Goal: Transaction & Acquisition: Purchase product/service

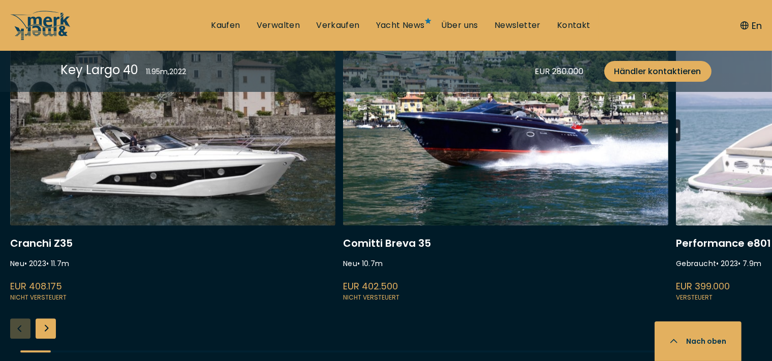
scroll to position [2737, 0]
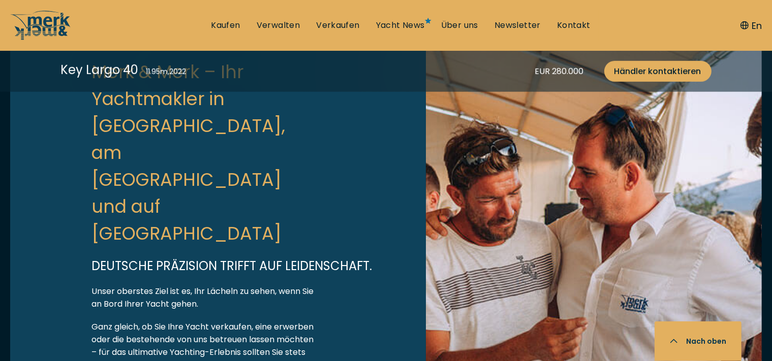
scroll to position [3137, 0]
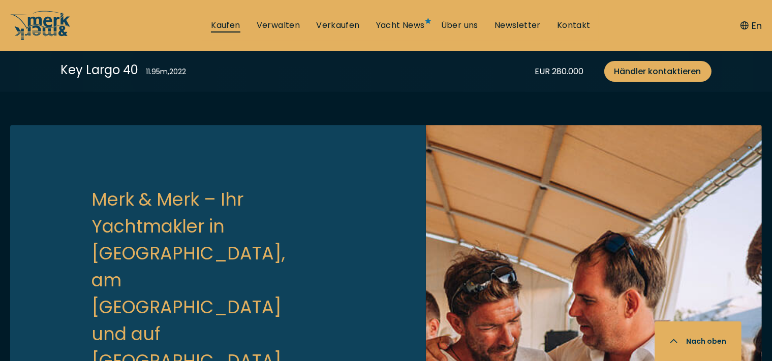
click at [229, 21] on link "Kaufen" at bounding box center [225, 25] width 29 height 11
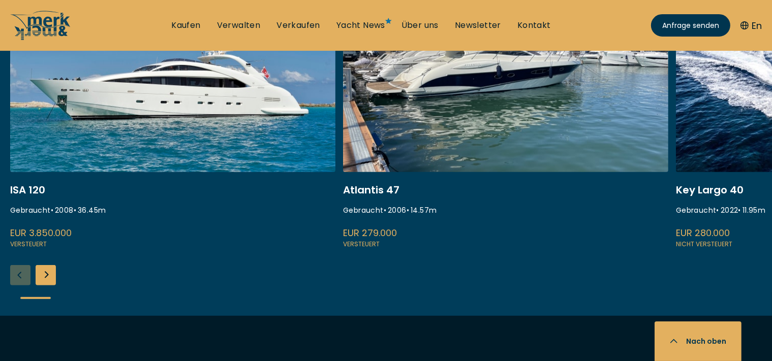
scroll to position [429, 0]
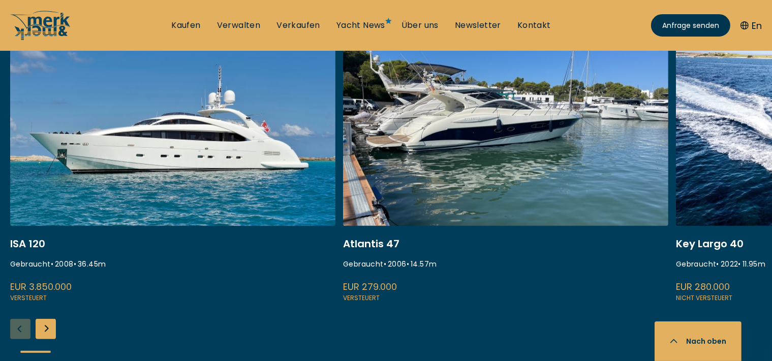
click at [48, 325] on div "Next slide" at bounding box center [46, 329] width 20 height 20
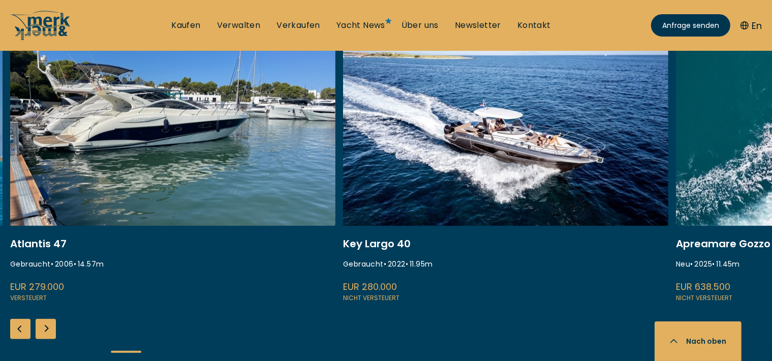
click at [49, 325] on div "Next slide" at bounding box center [46, 329] width 20 height 20
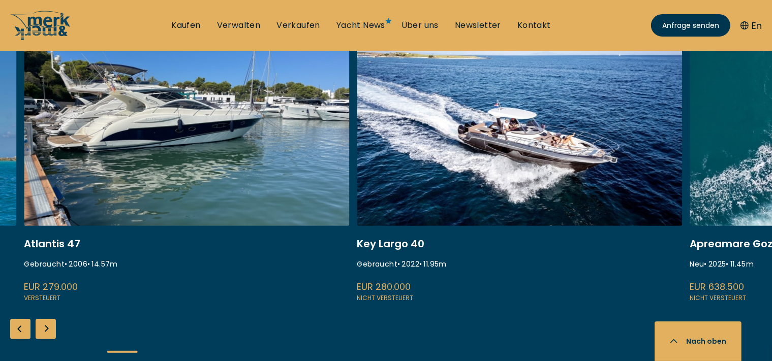
click at [46, 328] on div "Next slide" at bounding box center [46, 329] width 20 height 20
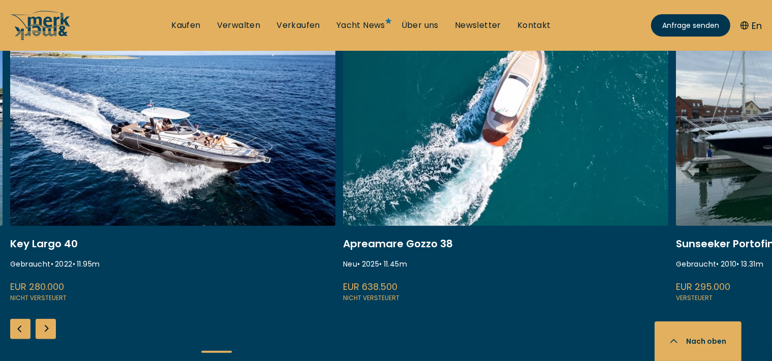
click at [46, 328] on div "Next slide" at bounding box center [46, 329] width 20 height 20
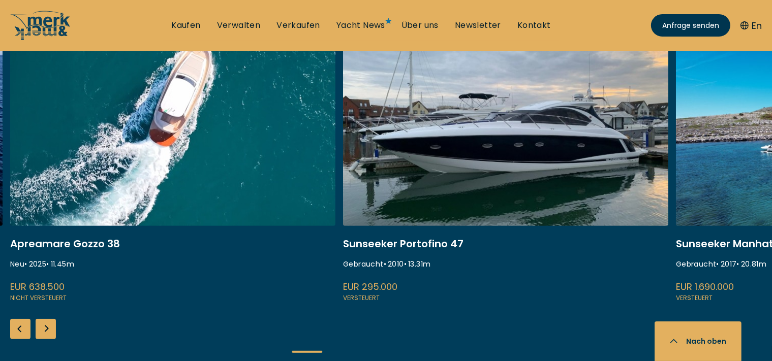
click at [46, 328] on div "Next slide" at bounding box center [46, 329] width 20 height 20
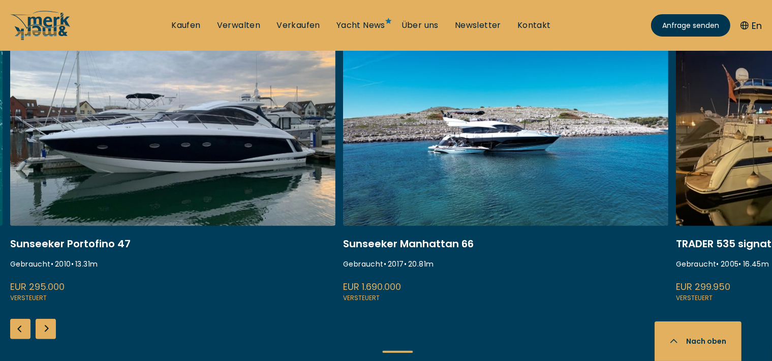
click at [48, 327] on div "Next slide" at bounding box center [46, 329] width 20 height 20
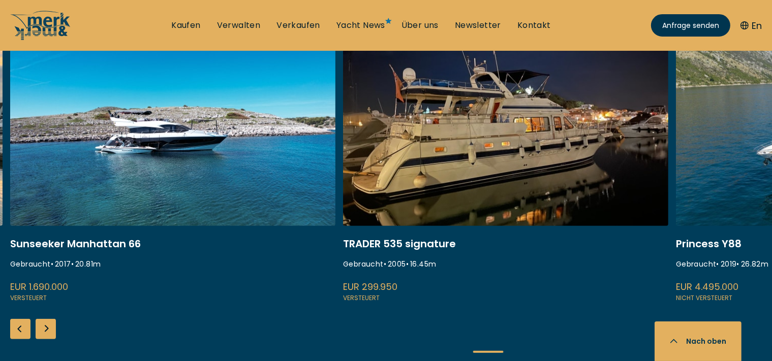
click at [48, 327] on div "Next slide" at bounding box center [46, 329] width 20 height 20
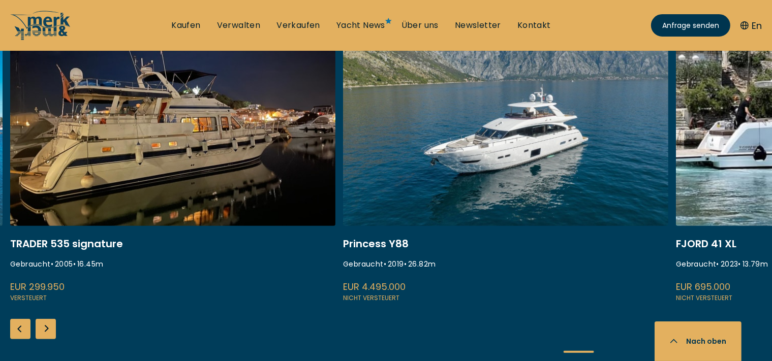
click at [48, 327] on div "Next slide" at bounding box center [46, 329] width 20 height 20
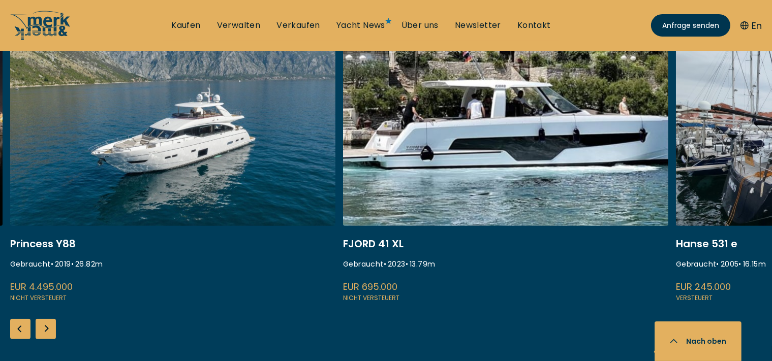
click at [48, 327] on div "Next slide" at bounding box center [46, 329] width 20 height 20
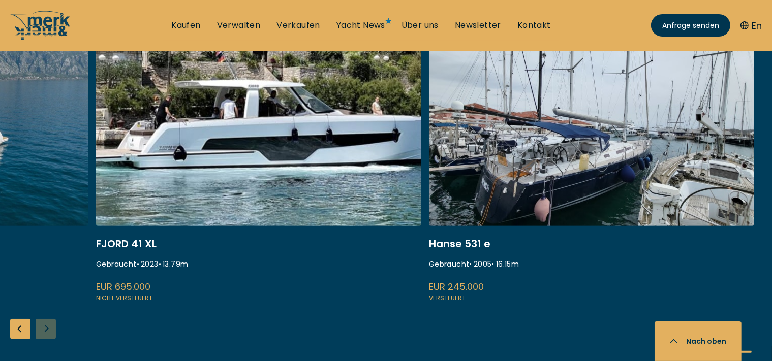
click at [48, 327] on div "ISA 120 Gebraucht • 2008 • 36.45 m EUR 3.850.000 Versteuert Atlantis 47 Gebrauc…" at bounding box center [386, 201] width 772 height 337
click at [21, 326] on div "Previous slide" at bounding box center [20, 329] width 20 height 20
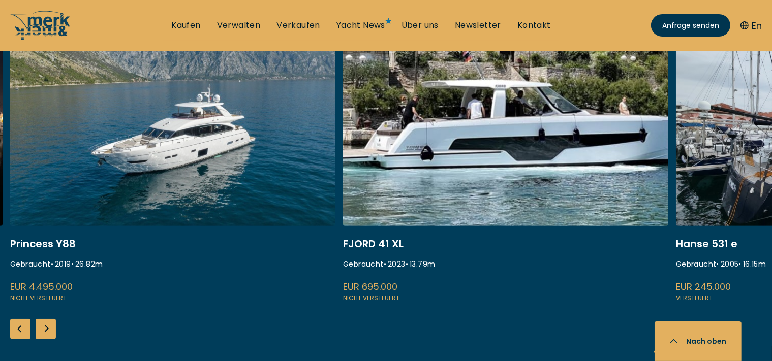
click at [21, 326] on div "Previous slide" at bounding box center [20, 329] width 20 height 20
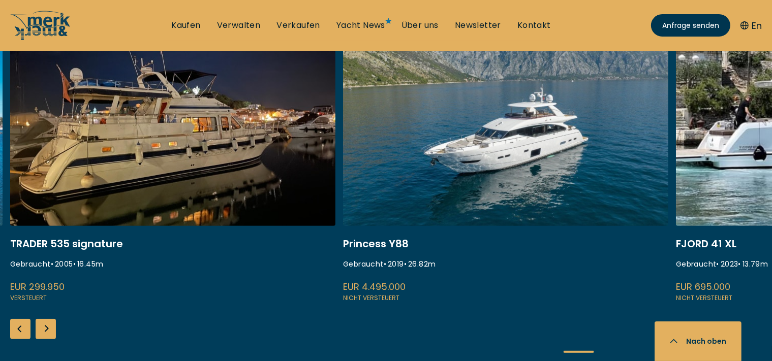
click at [21, 326] on div "Previous slide" at bounding box center [20, 329] width 20 height 20
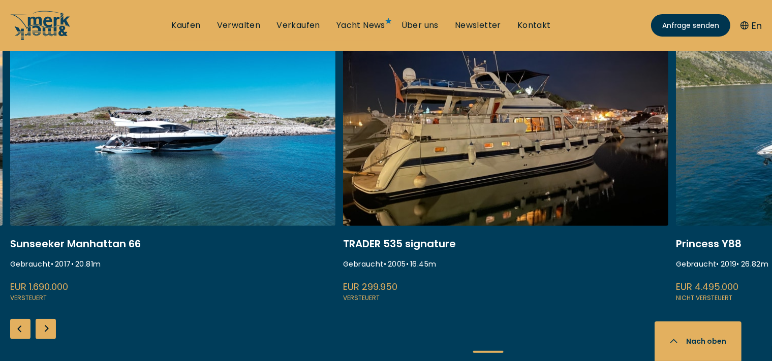
click at [21, 326] on div "Previous slide" at bounding box center [20, 329] width 20 height 20
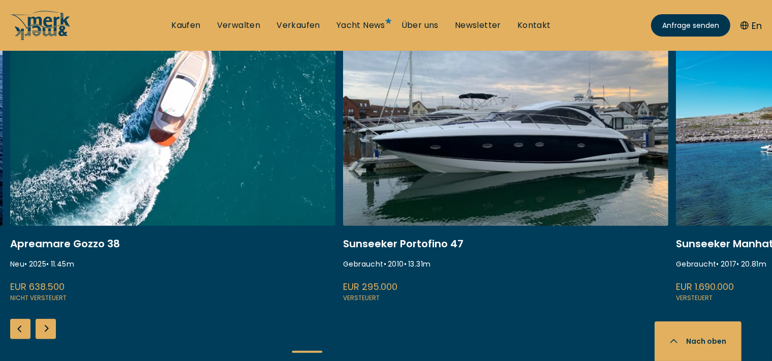
click at [21, 326] on div "Previous slide" at bounding box center [20, 329] width 20 height 20
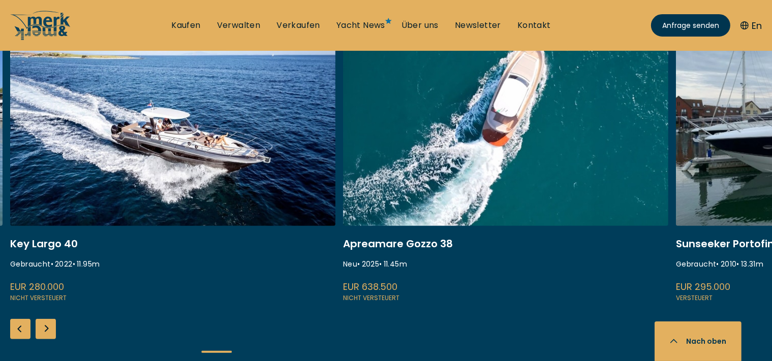
click at [21, 326] on div "Previous slide" at bounding box center [20, 329] width 20 height 20
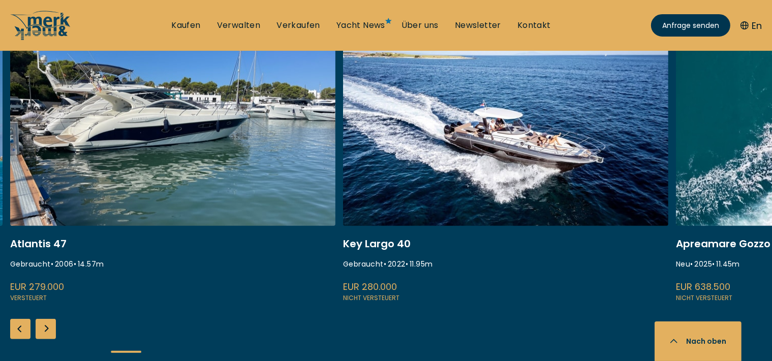
click at [21, 326] on div "Previous slide" at bounding box center [20, 329] width 20 height 20
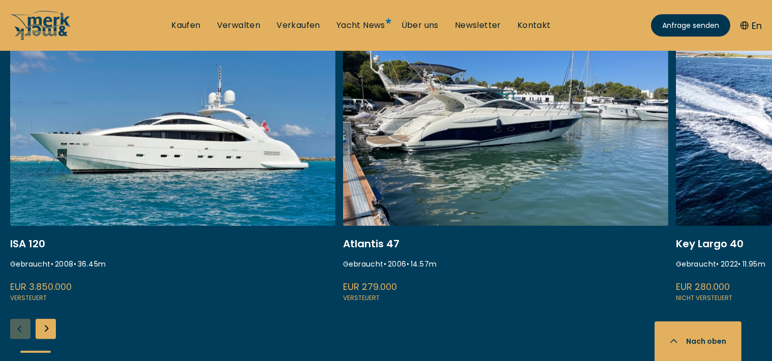
click at [21, 326] on div "ISA 120 Gebraucht • 2008 • 36.45 m EUR 3.850.000 Versteuert Atlantis 47 Gebrauc…" at bounding box center [386, 201] width 772 height 337
click at [128, 190] on link at bounding box center [172, 168] width 325 height 271
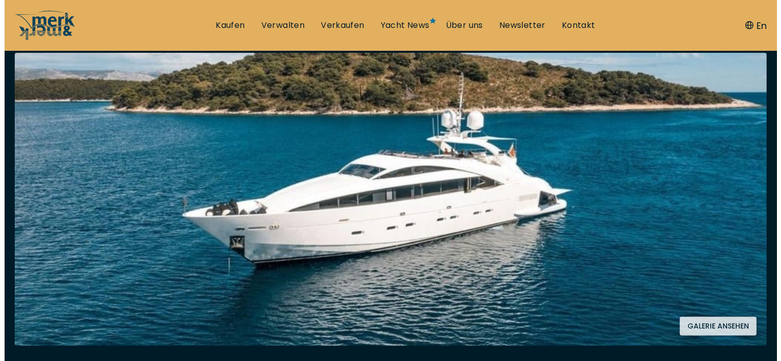
scroll to position [215, 0]
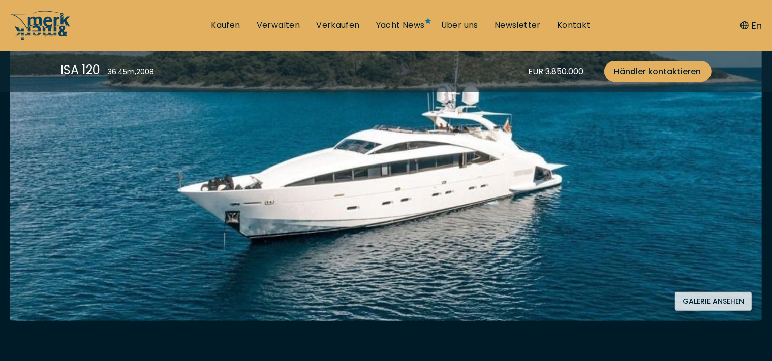
click at [696, 298] on button "Galerie ansehen" at bounding box center [713, 301] width 77 height 19
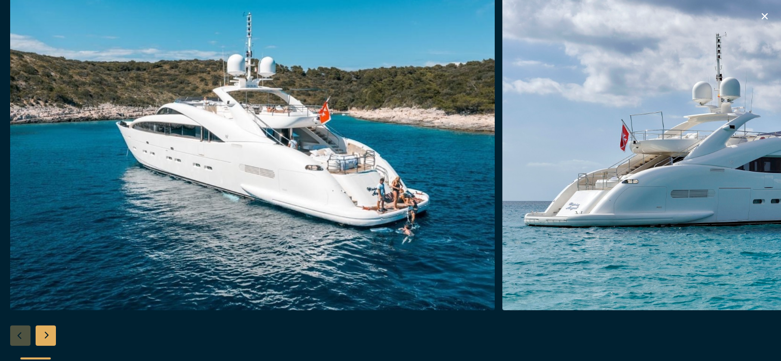
click at [48, 328] on div "Next slide" at bounding box center [46, 336] width 20 height 20
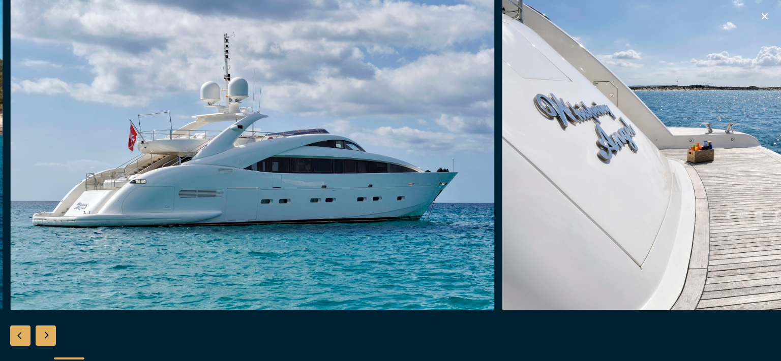
click at [48, 328] on div "Next slide" at bounding box center [46, 336] width 20 height 20
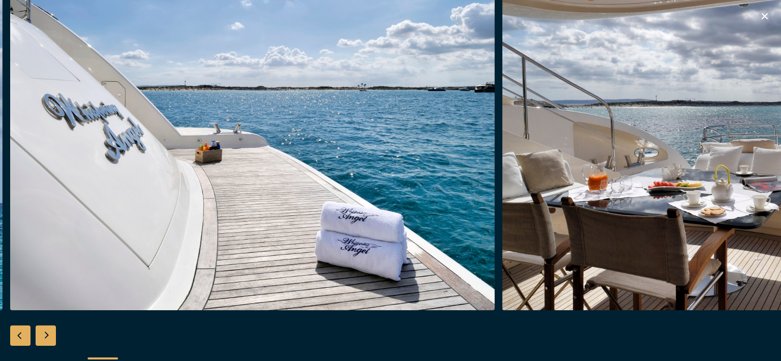
click at [49, 328] on div "Next slide" at bounding box center [46, 336] width 20 height 20
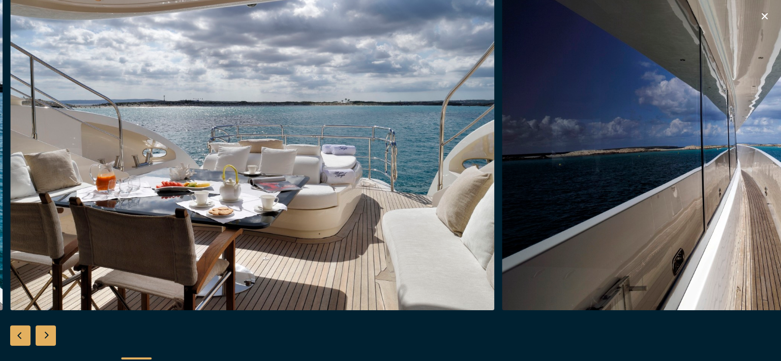
click at [59, 328] on div at bounding box center [390, 180] width 781 height 391
click at [43, 332] on div "Next slide" at bounding box center [46, 336] width 20 height 20
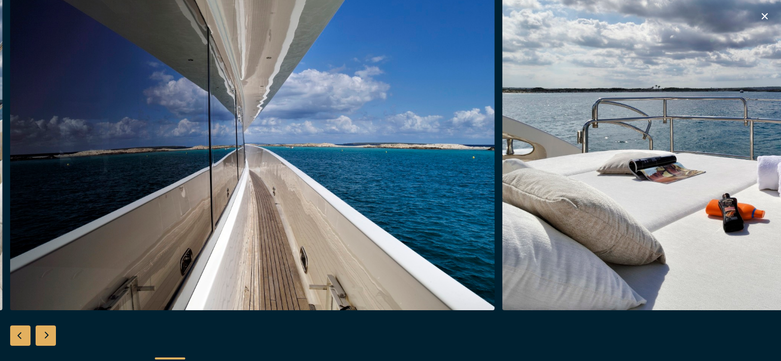
click at [46, 332] on div "Next slide" at bounding box center [46, 336] width 20 height 20
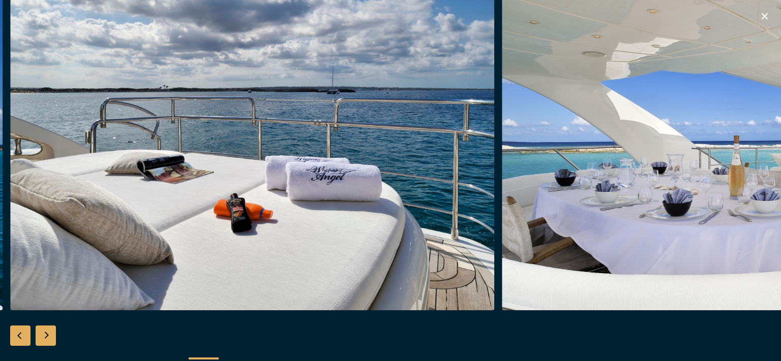
click at [42, 331] on div "Next slide" at bounding box center [46, 336] width 20 height 20
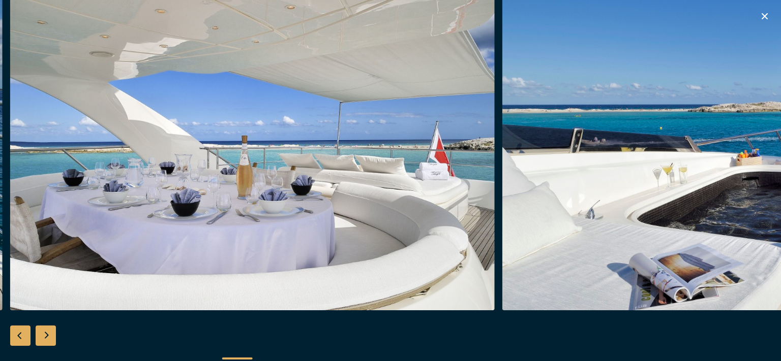
click at [42, 331] on div "Next slide" at bounding box center [46, 336] width 20 height 20
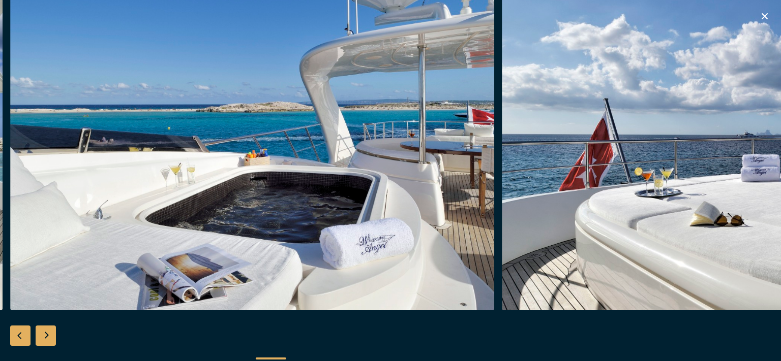
click at [42, 330] on div "Next slide" at bounding box center [46, 336] width 20 height 20
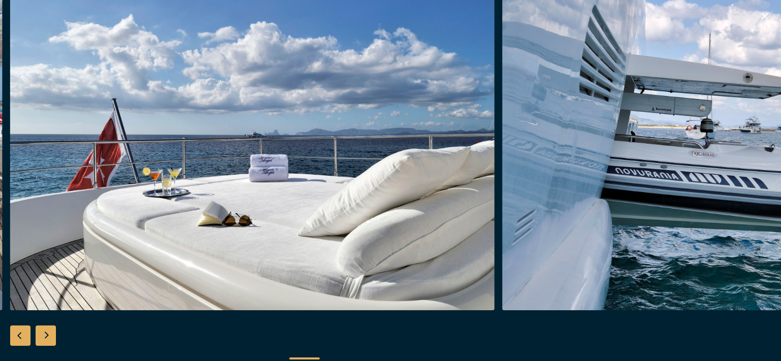
click at [42, 330] on div "Next slide" at bounding box center [46, 336] width 20 height 20
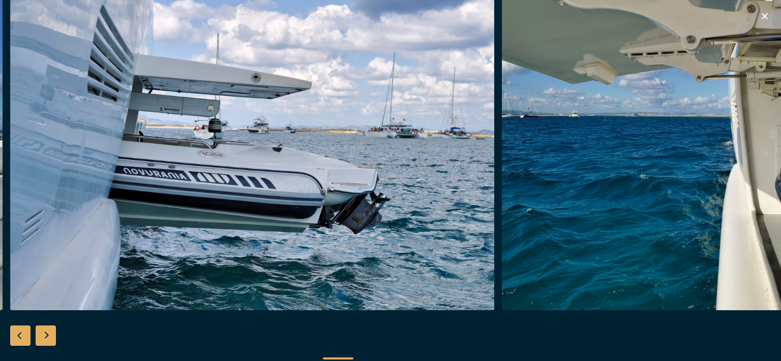
click at [44, 331] on div "Next slide" at bounding box center [46, 336] width 20 height 20
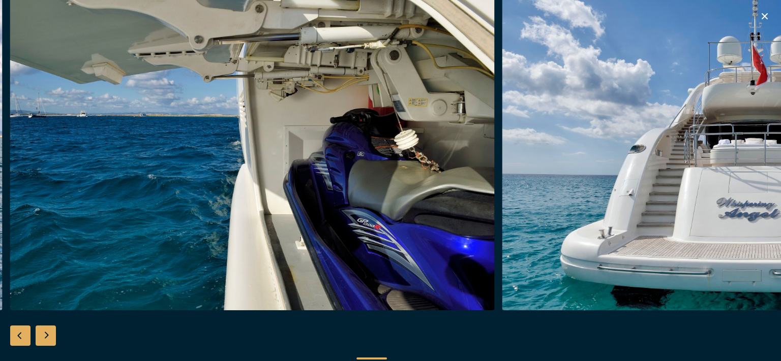
click at [44, 331] on div "Next slide" at bounding box center [46, 336] width 20 height 20
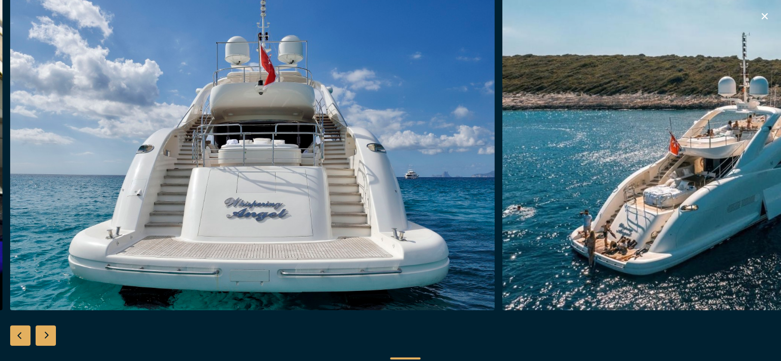
click at [44, 331] on div "Next slide" at bounding box center [46, 336] width 20 height 20
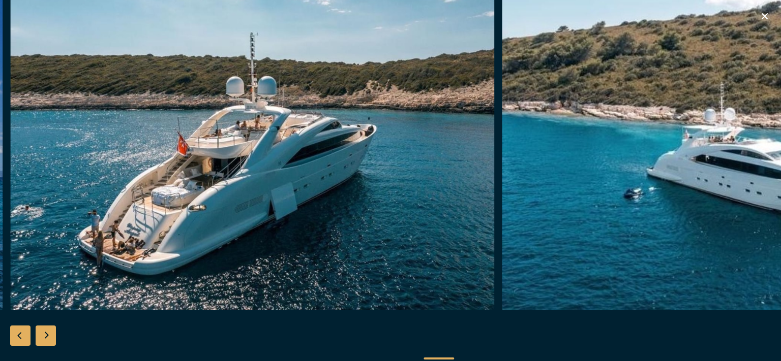
click at [44, 331] on div "Next slide" at bounding box center [46, 336] width 20 height 20
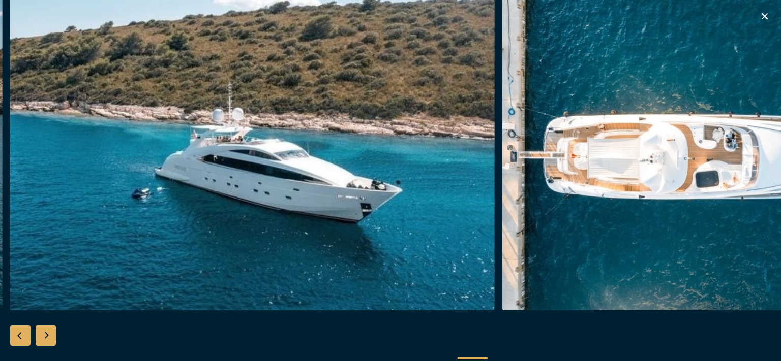
click at [44, 331] on div "Next slide" at bounding box center [46, 336] width 20 height 20
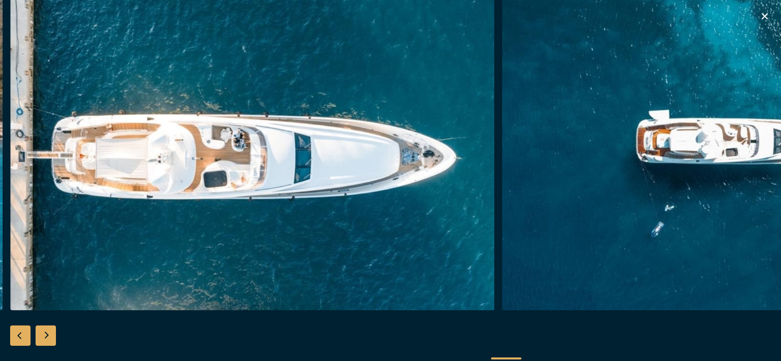
click at [44, 331] on div "Next slide" at bounding box center [46, 336] width 20 height 20
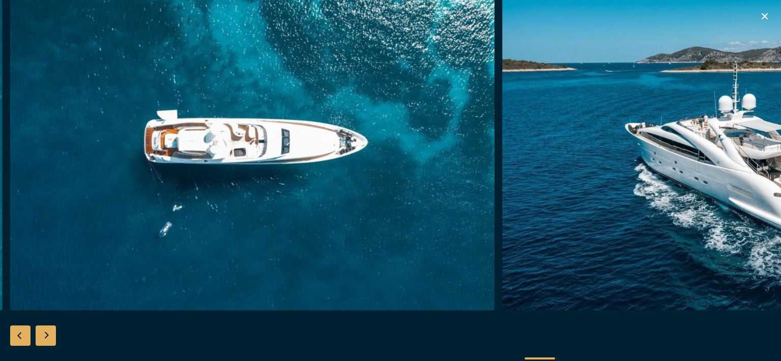
click at [44, 331] on div "Next slide" at bounding box center [46, 336] width 20 height 20
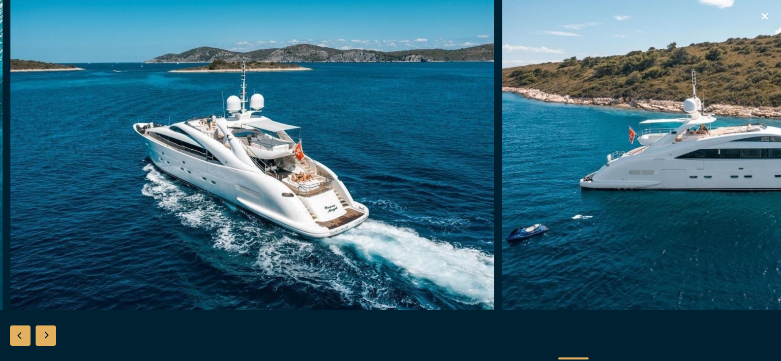
click at [44, 331] on div "Next slide" at bounding box center [46, 336] width 20 height 20
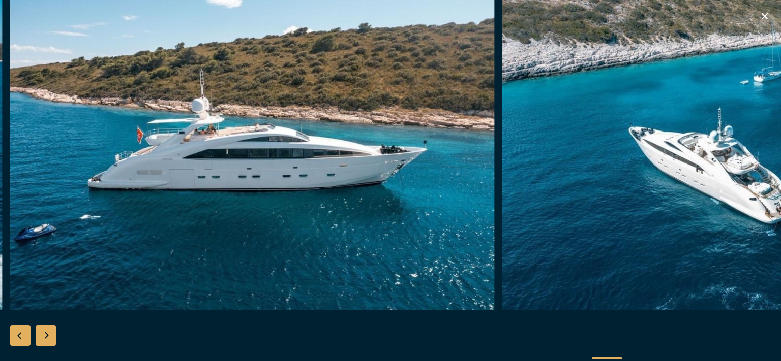
click at [44, 331] on div "Next slide" at bounding box center [46, 336] width 20 height 20
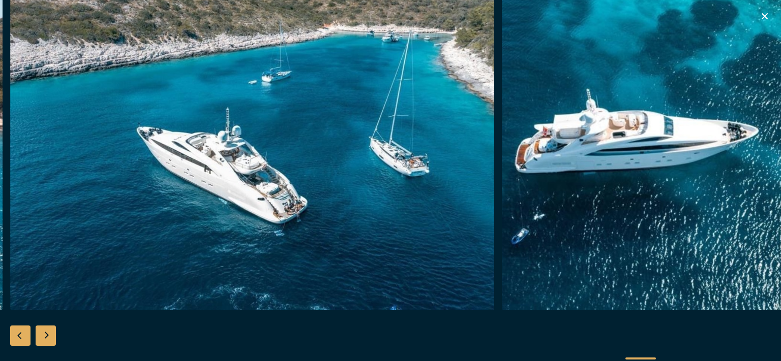
click at [44, 331] on div "Next slide" at bounding box center [46, 336] width 20 height 20
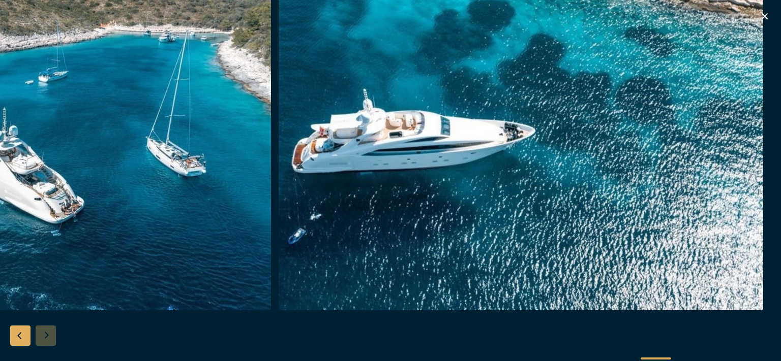
click at [44, 331] on div at bounding box center [390, 180] width 781 height 391
